Goal: Answer question/provide support

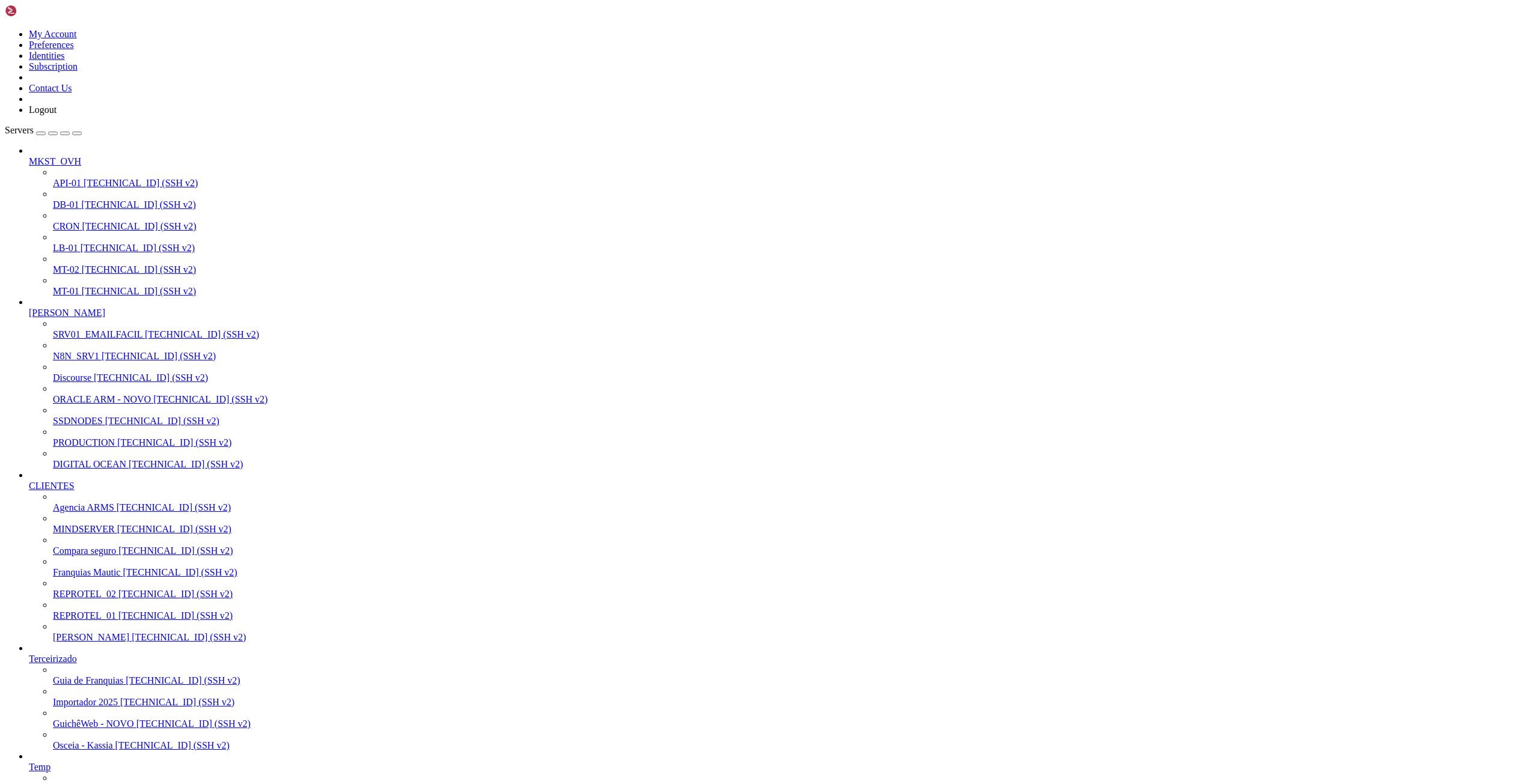
drag, startPoint x: 303, startPoint y: 1840, endPoint x: 307, endPoint y: 1834, distance: 7.2
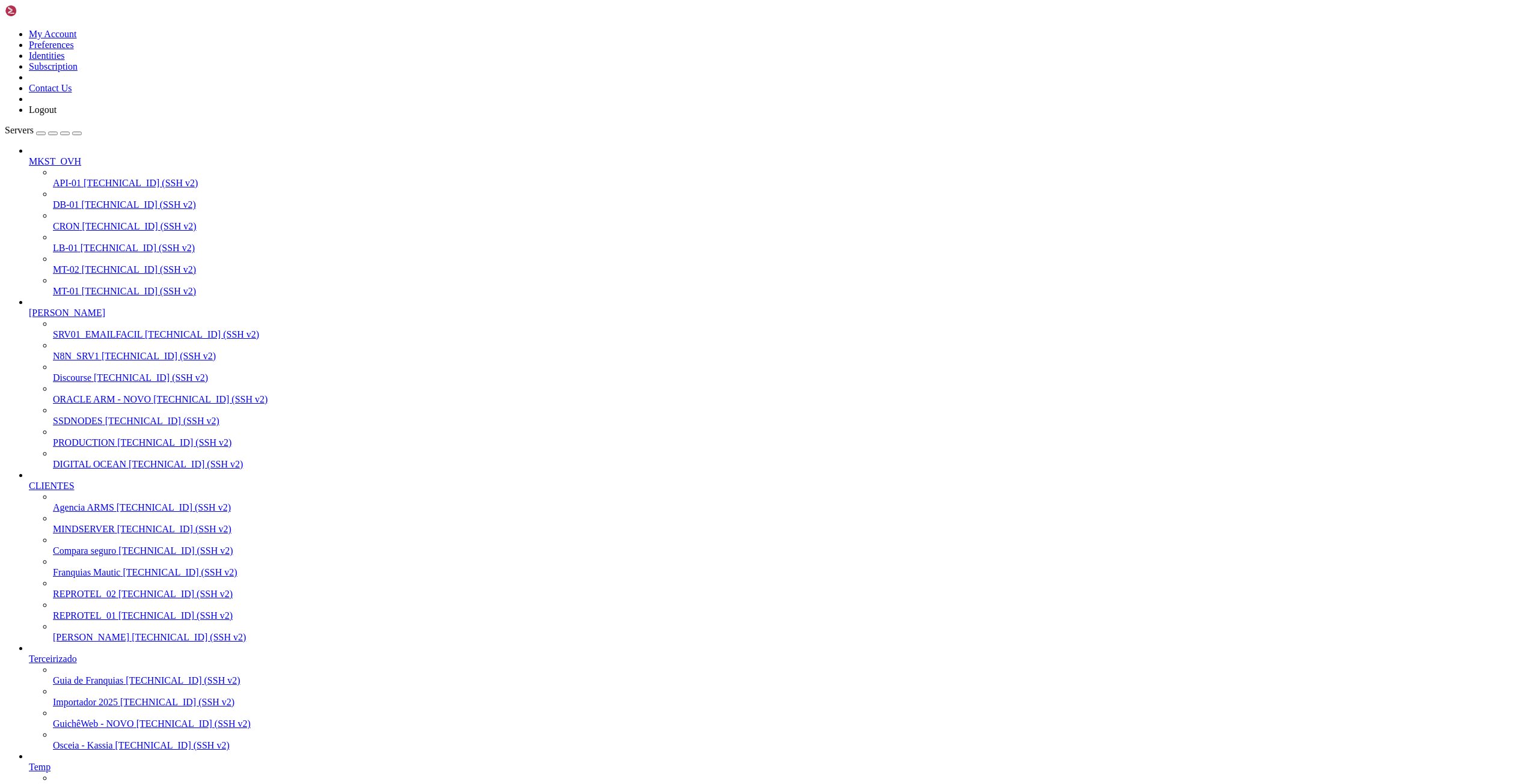
drag, startPoint x: 206, startPoint y: 1719, endPoint x: 397, endPoint y: 1716, distance: 191.0
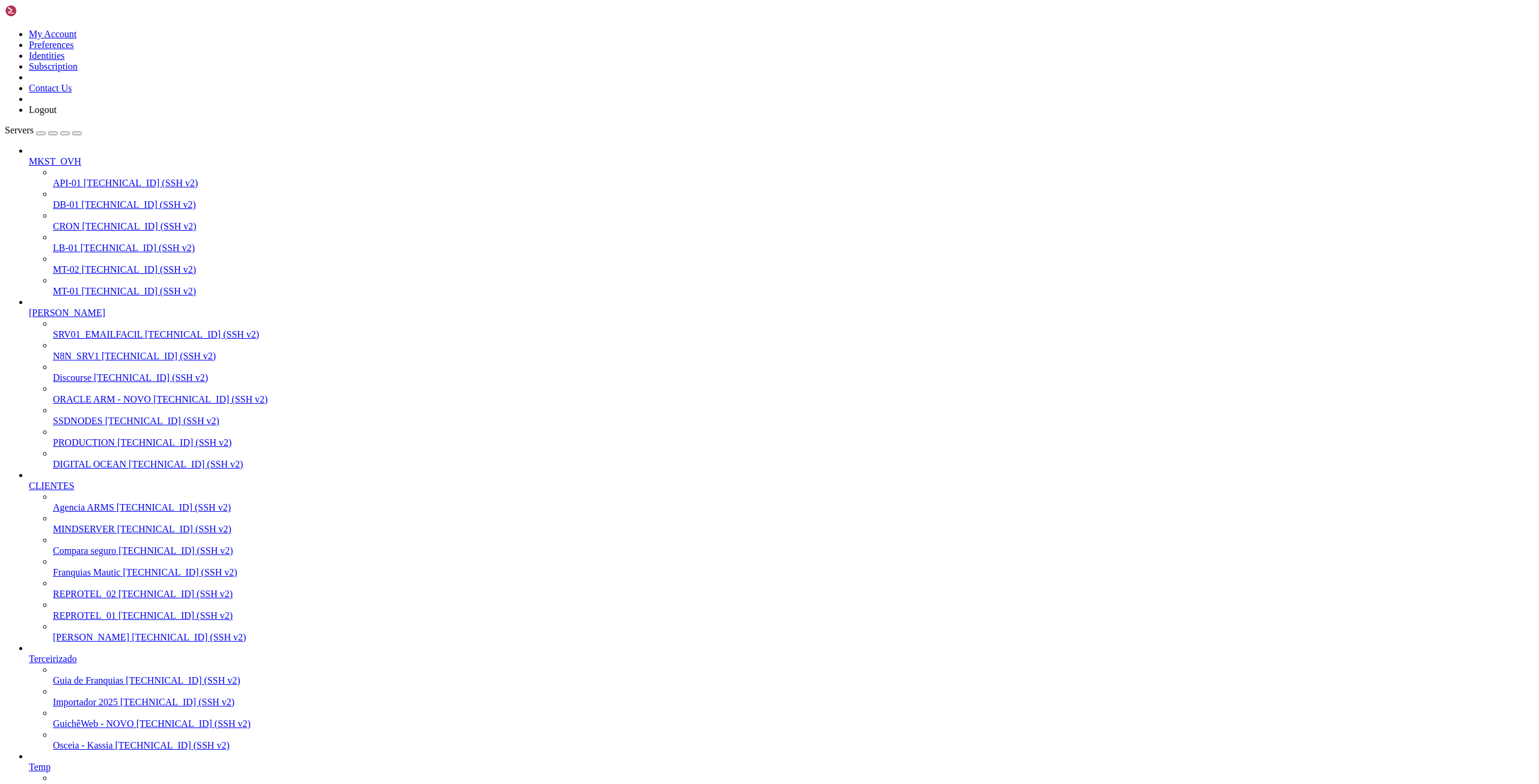
scroll to position [5802, 0]
drag, startPoint x: 20, startPoint y: 1681, endPoint x: 422, endPoint y: 1730, distance: 405.0
drag, startPoint x: 81, startPoint y: 1739, endPoint x: 277, endPoint y: 1735, distance: 196.0
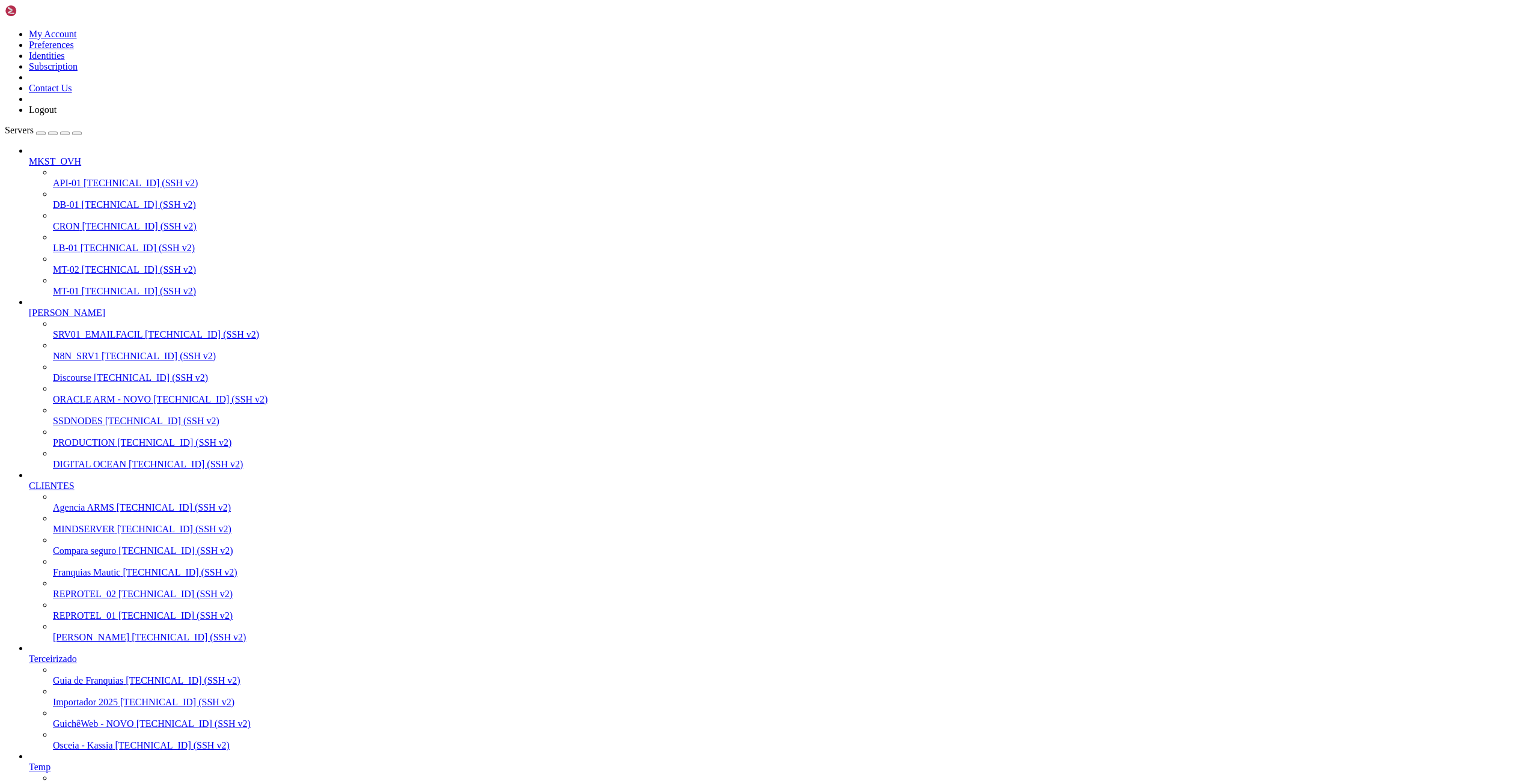
drag, startPoint x: 214, startPoint y: 1719, endPoint x: 271, endPoint y: 1719, distance: 57.0
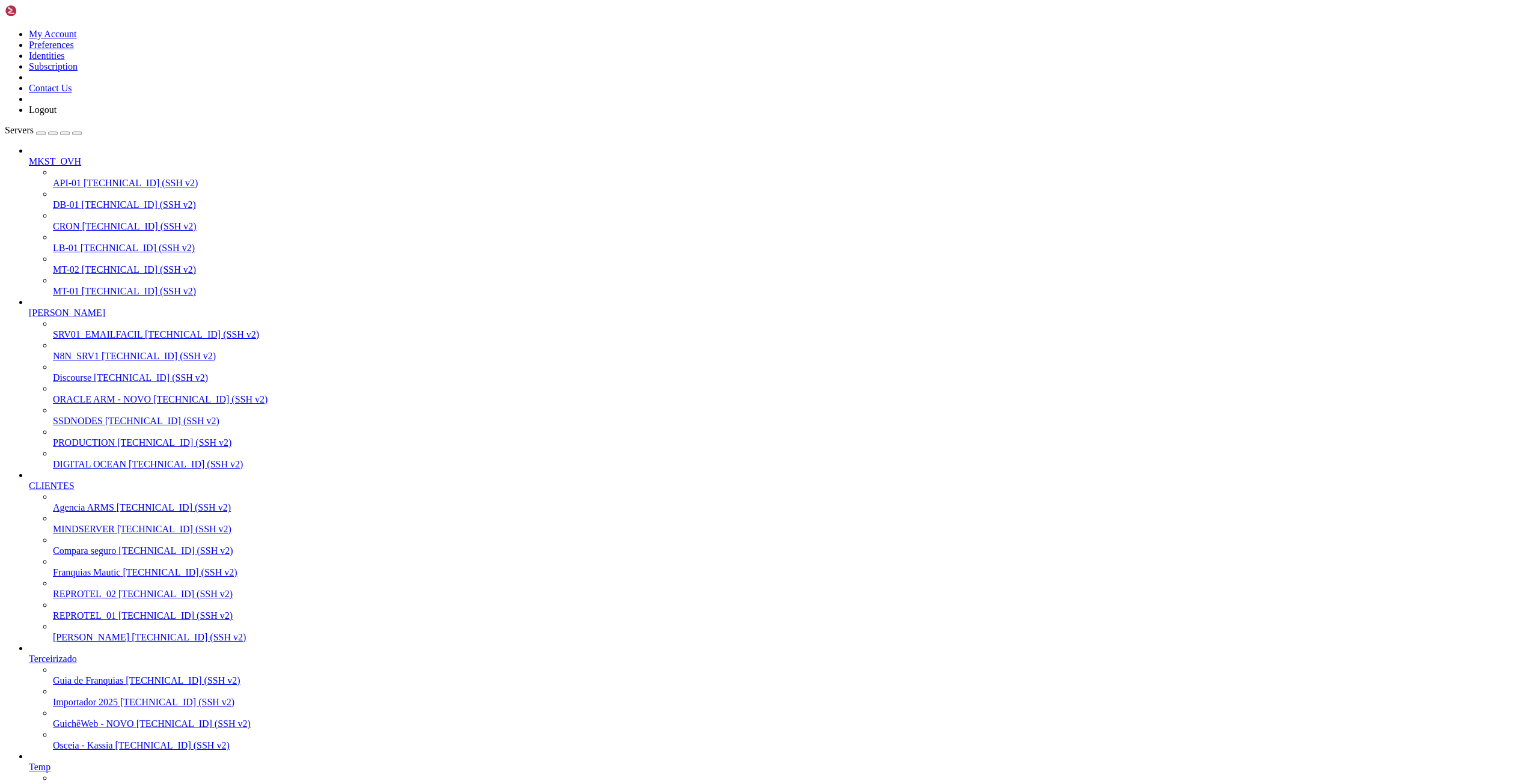
drag, startPoint x: 20, startPoint y: 1280, endPoint x: 340, endPoint y: 1805, distance: 614.8
drag, startPoint x: 210, startPoint y: 1329, endPoint x: 254, endPoint y: 1331, distance: 44.0
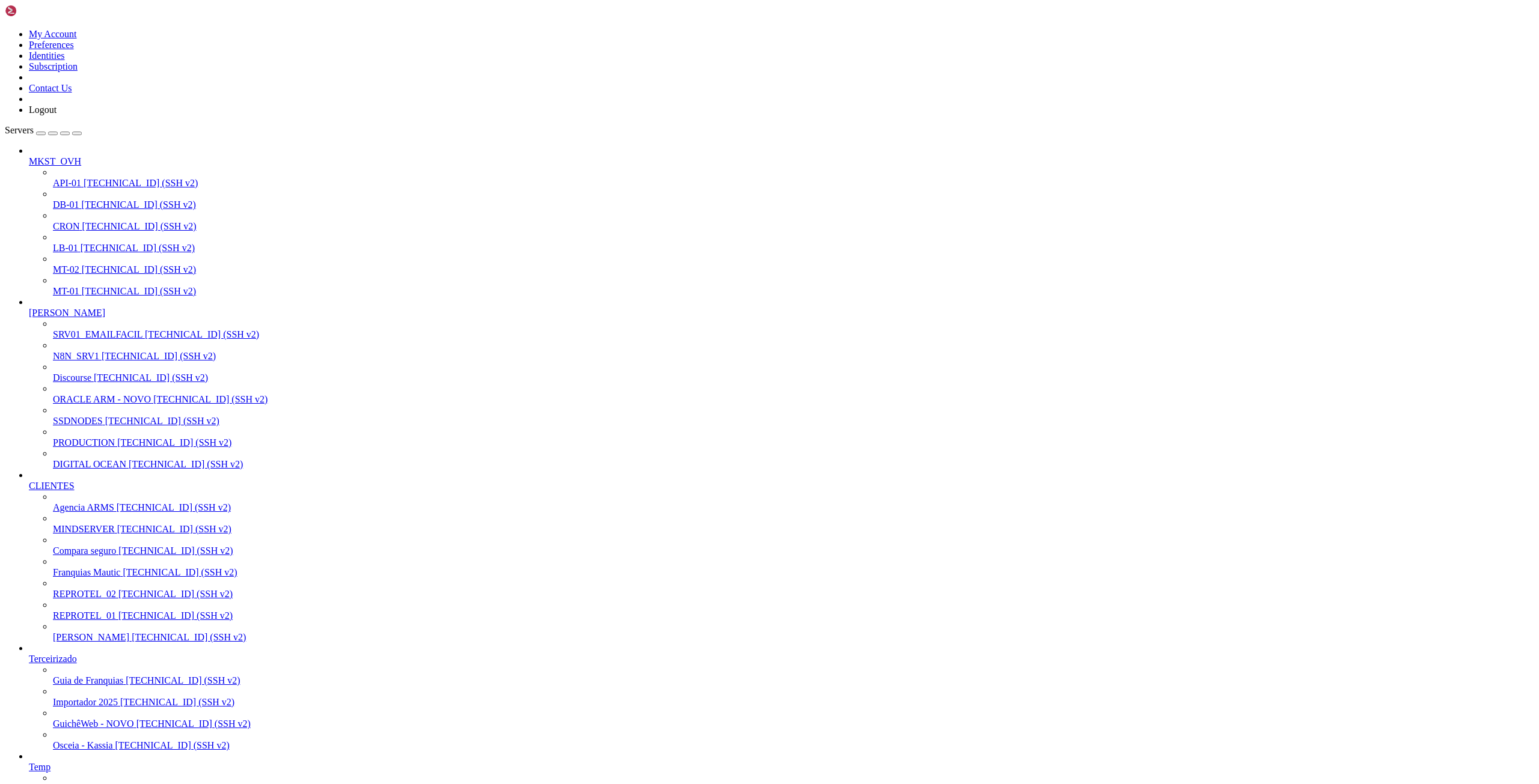
drag, startPoint x: 57, startPoint y: 1331, endPoint x: 176, endPoint y: 1331, distance: 119.0
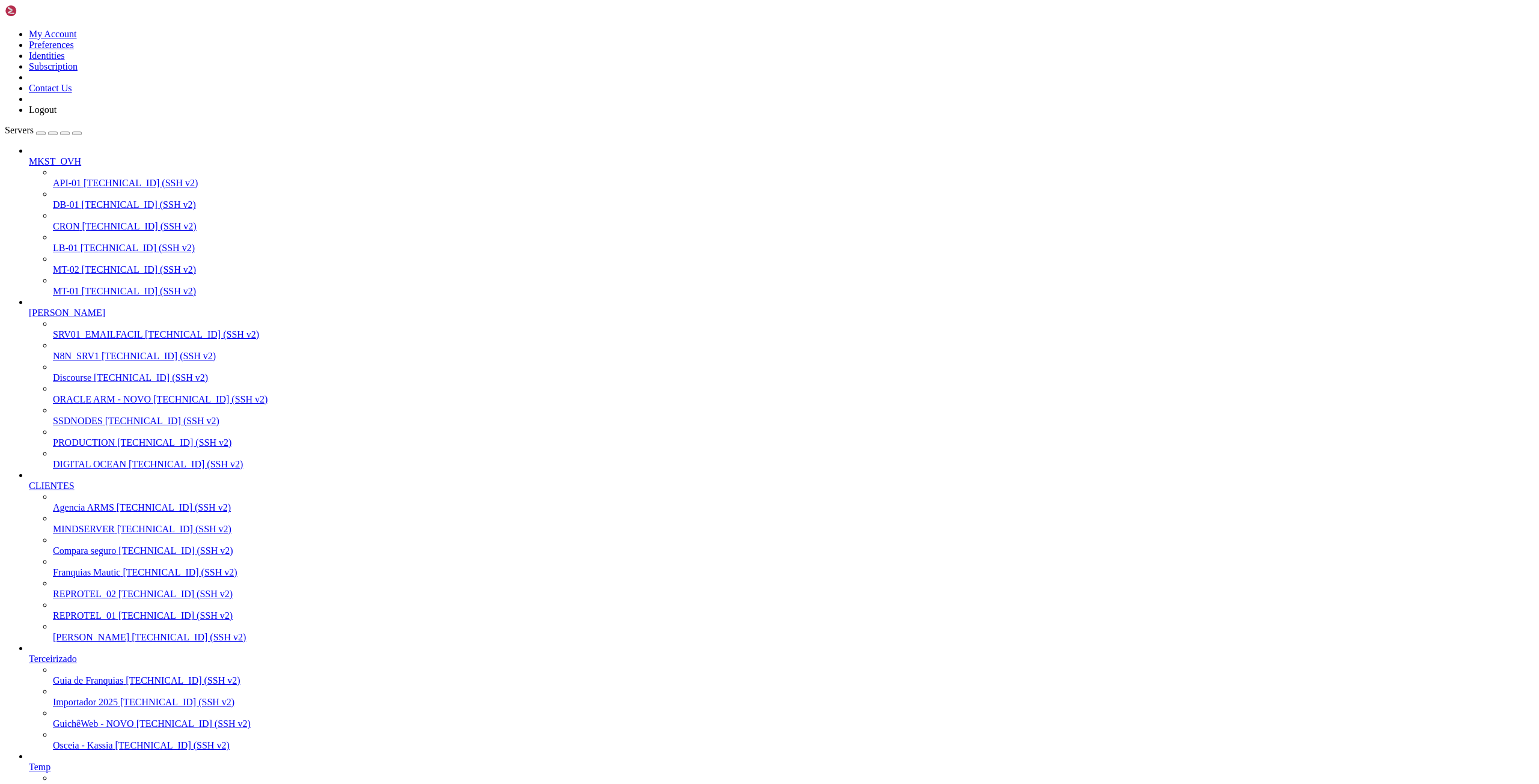
drag, startPoint x: 211, startPoint y: 1518, endPoint x: 253, endPoint y: 1518, distance: 42.0
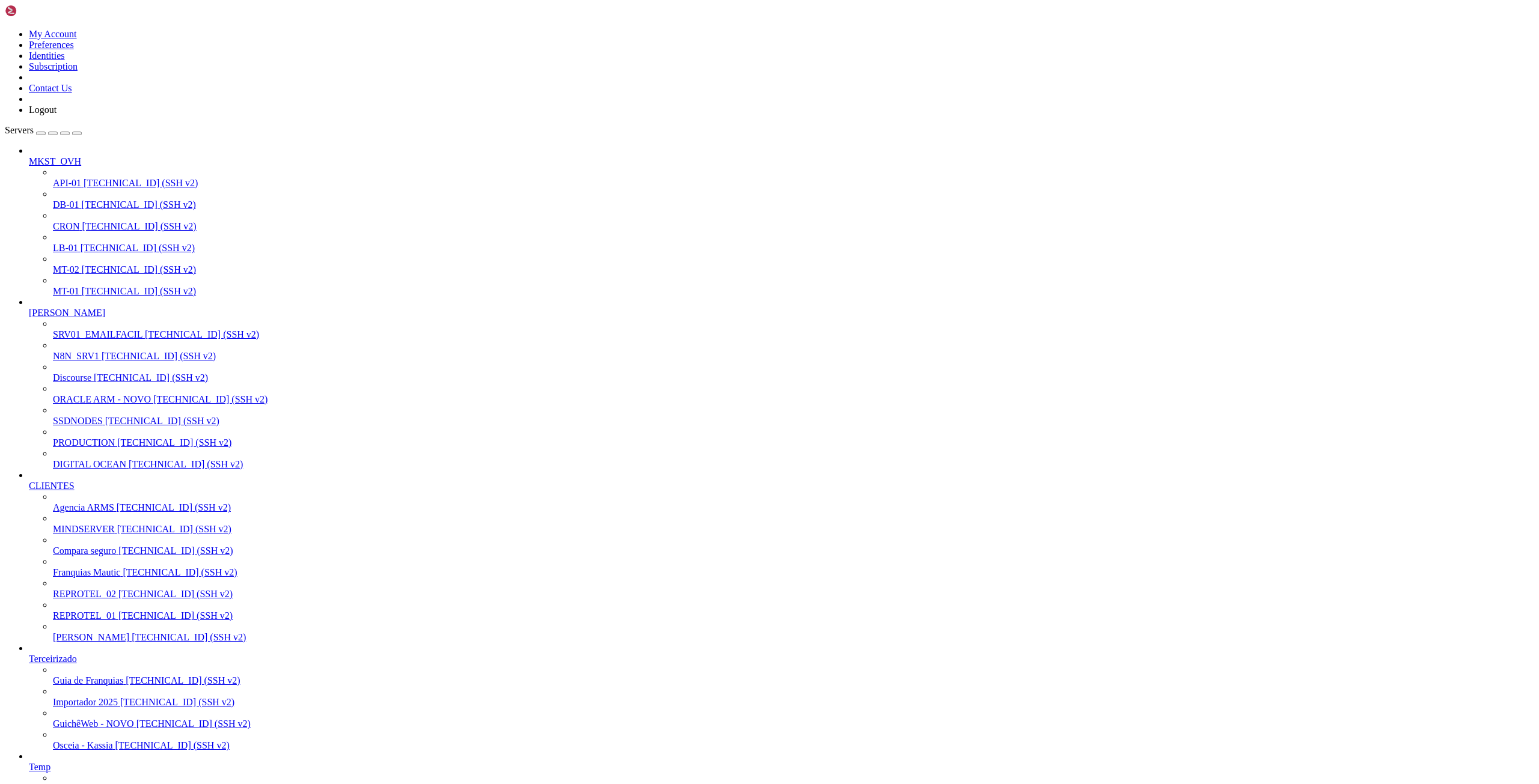
scroll to position [3013, 0]
drag, startPoint x: 17, startPoint y: 1642, endPoint x: 460, endPoint y: 1766, distance: 460.0
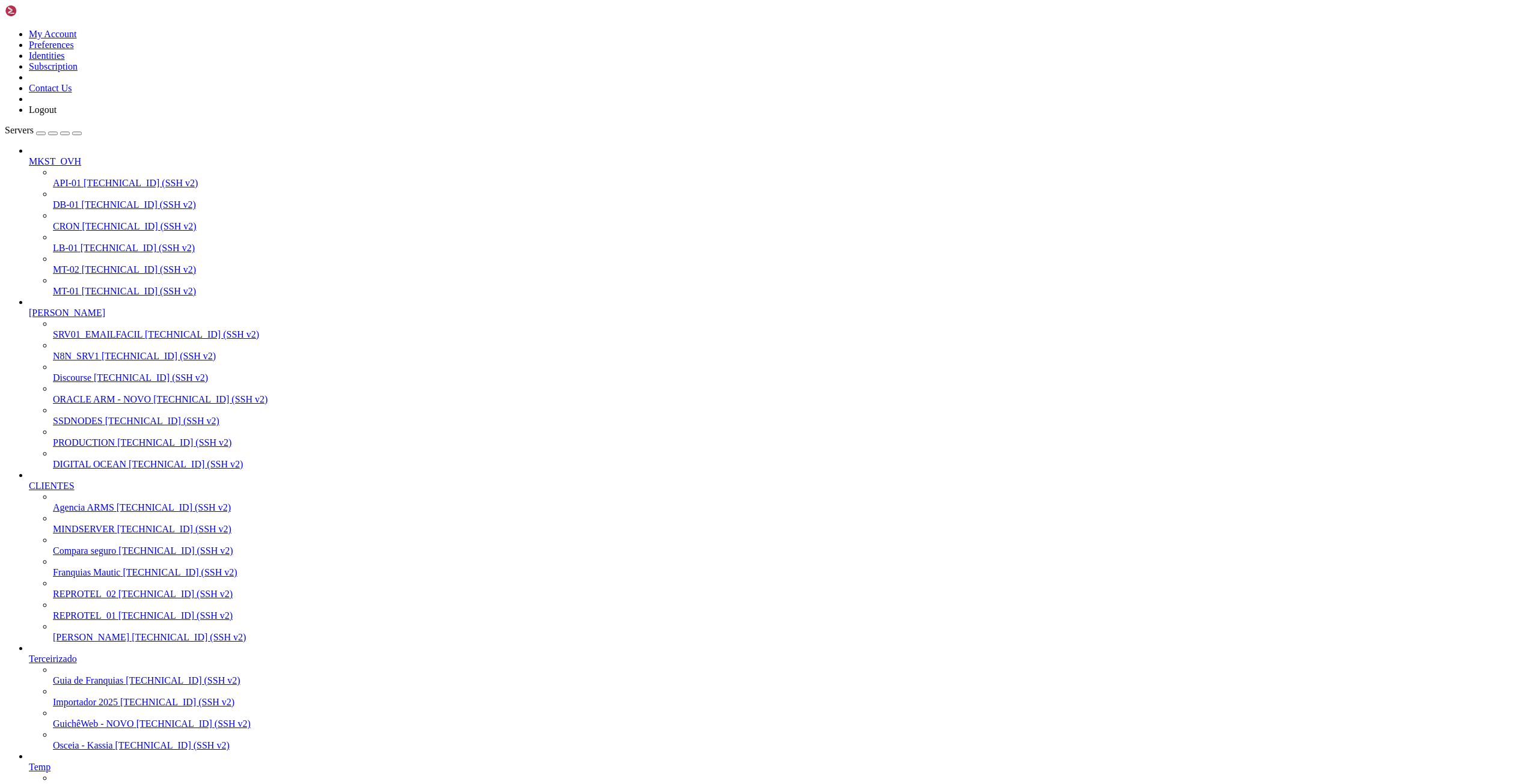
drag, startPoint x: 18, startPoint y: 1646, endPoint x: 777, endPoint y: 1804, distance: 775.3
